Goal: Task Accomplishment & Management: Manage account settings

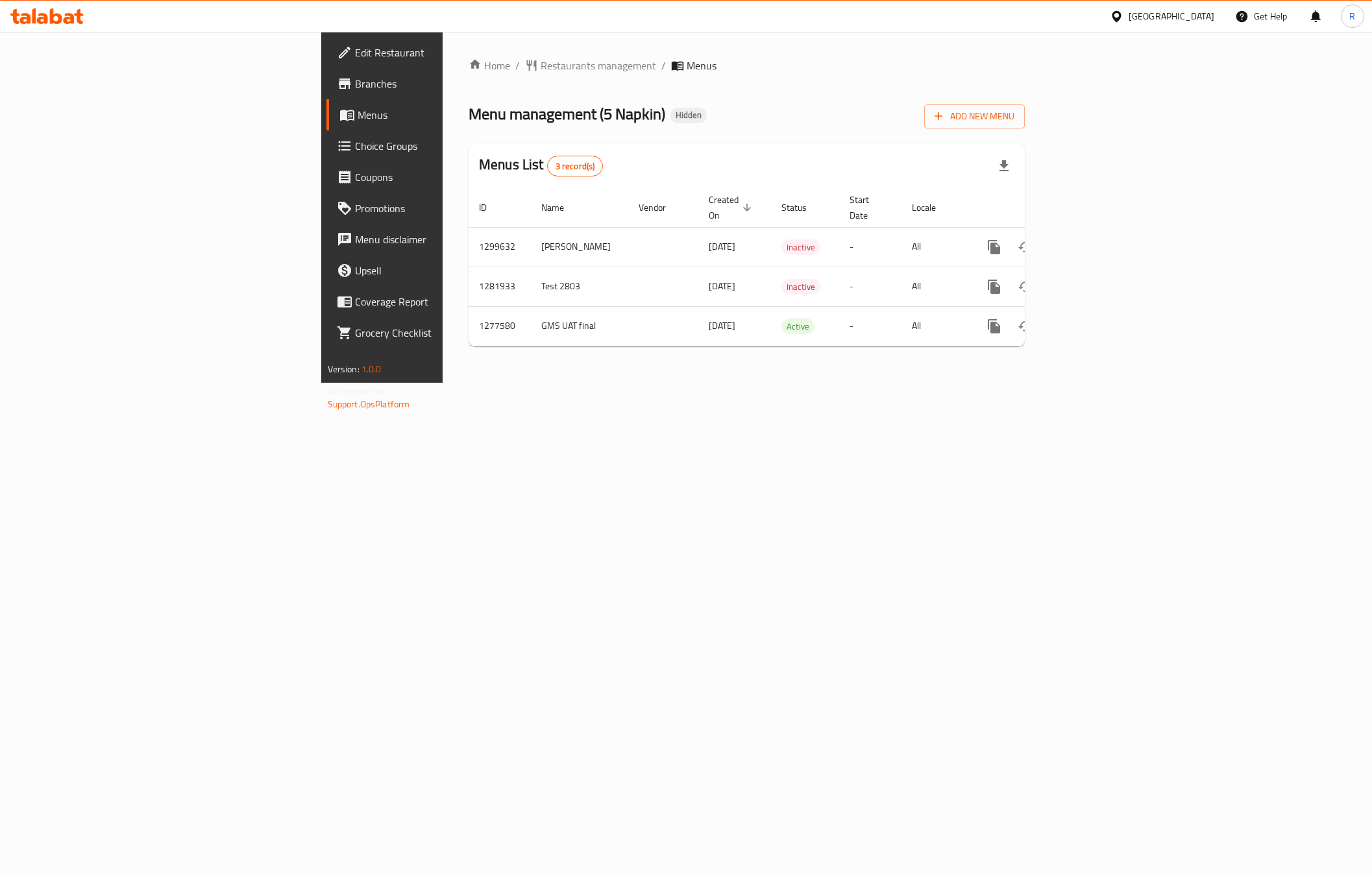
click at [1202, 16] on div "[GEOGRAPHIC_DATA]" at bounding box center [1171, 16] width 85 height 15
click at [1049, 333] on div "[GEOGRAPHIC_DATA]" at bounding box center [1073, 340] width 85 height 15
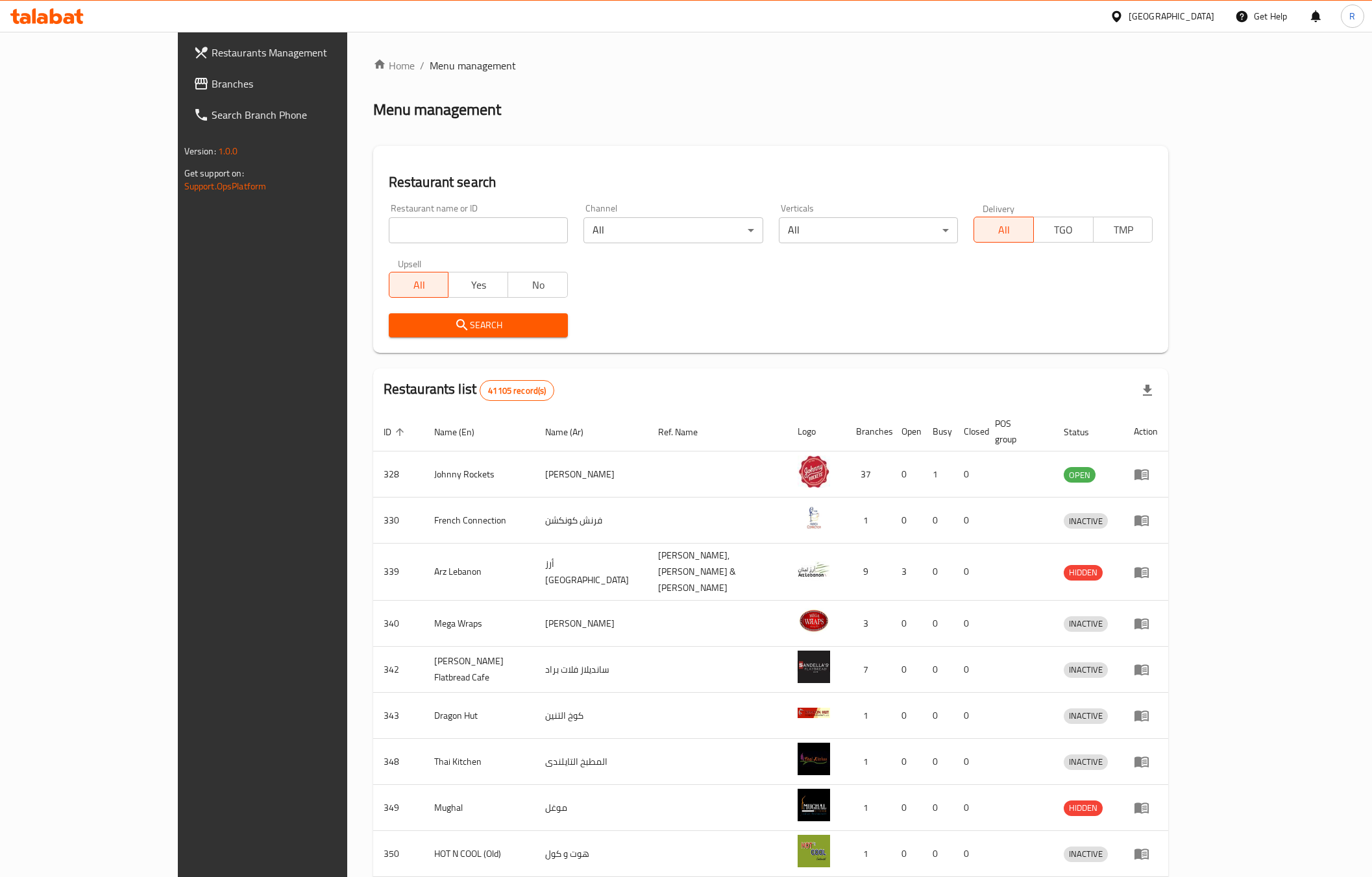
click at [389, 225] on input "search" at bounding box center [478, 230] width 180 height 26
paste input "[GEOGRAPHIC_DATA]"
type input "[GEOGRAPHIC_DATA]"
click button "Search" at bounding box center [478, 325] width 180 height 24
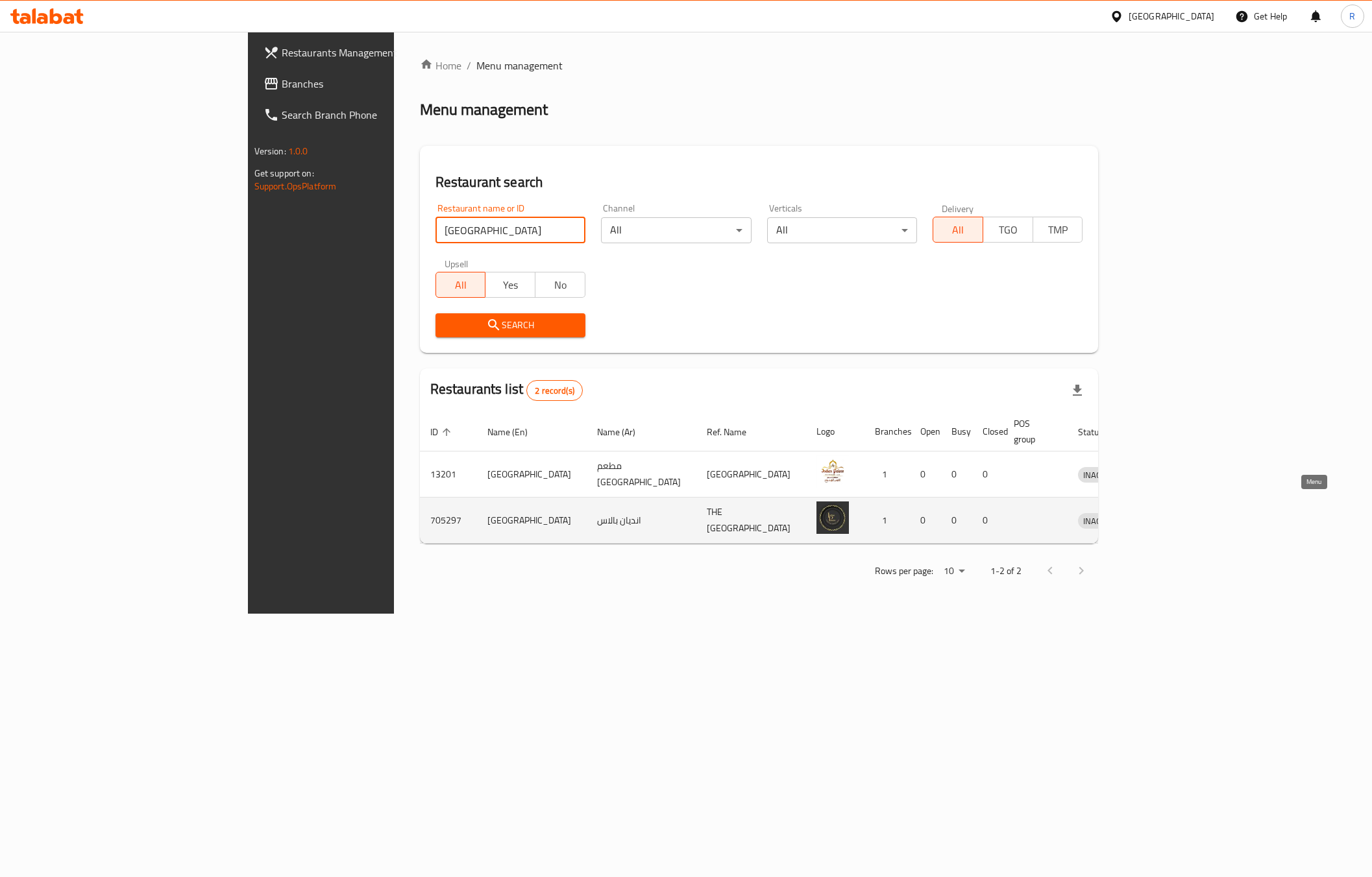
click at [1163, 512] on icon "enhanced table" at bounding box center [1156, 520] width 16 height 16
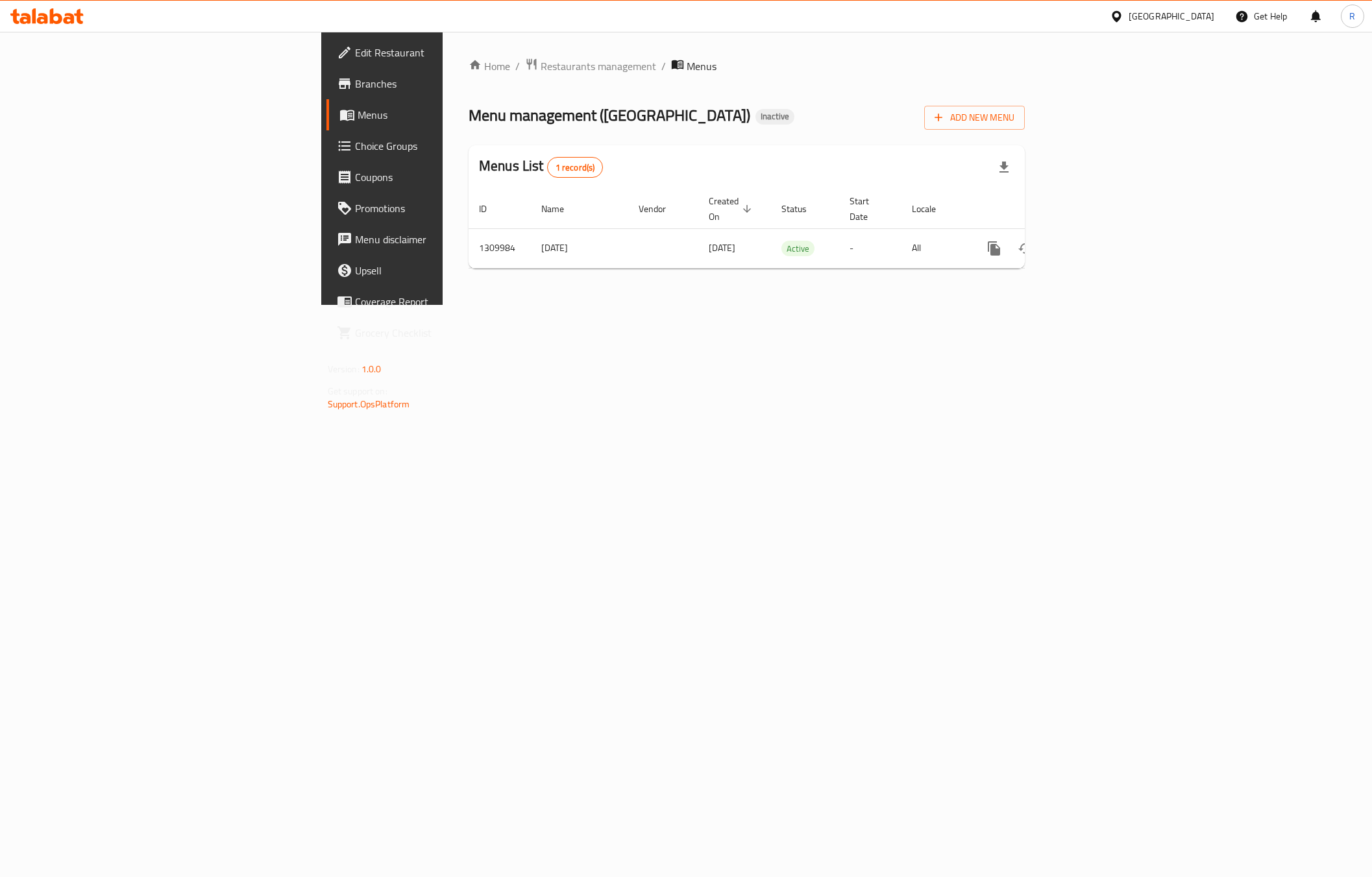
click at [442, 305] on div "Home / Restaurants management / Menus Menu management ( [GEOGRAPHIC_DATA] ) Ina…" at bounding box center [746, 168] width 608 height 273
click at [1103, 234] on link "enhanced table" at bounding box center [1088, 248] width 31 height 31
